Goal: Navigation & Orientation: Find specific page/section

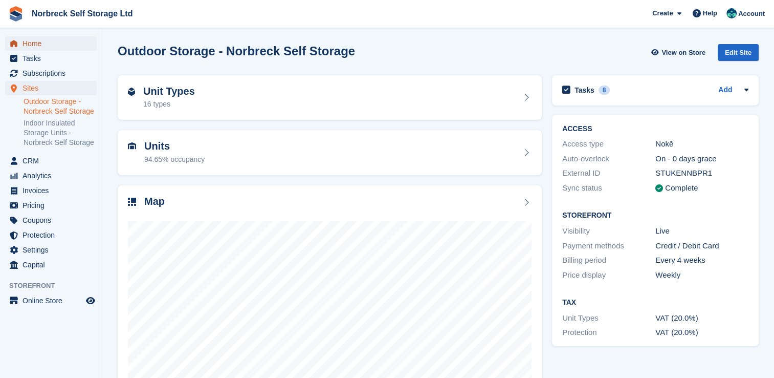
click at [33, 42] on span "Home" at bounding box center [53, 43] width 61 height 14
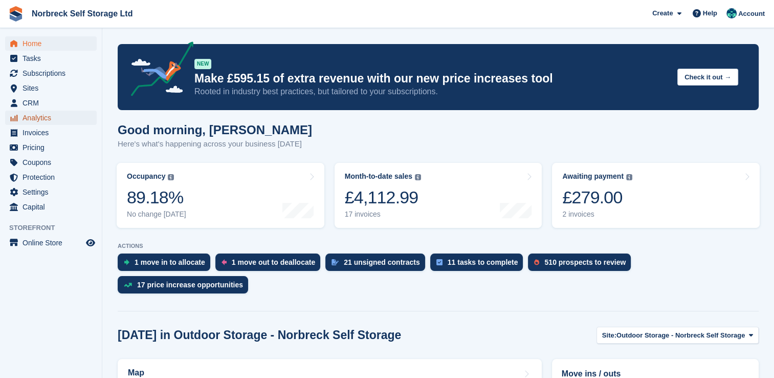
click at [34, 119] on span "Analytics" at bounding box center [53, 118] width 61 height 14
